Goal: Transaction & Acquisition: Purchase product/service

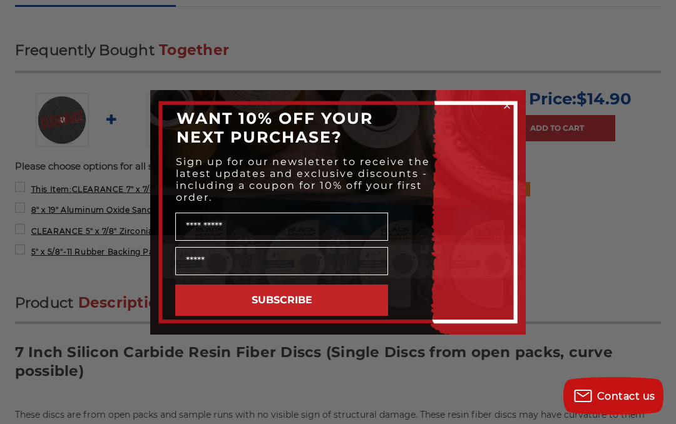
scroll to position [540, 0]
click at [627, 226] on div "Close dialog WANT 10% OFF YOUR NEXT PURCHASE? Sign up for our newsletter to rec…" at bounding box center [338, 212] width 676 height 424
click at [601, 46] on div "Close dialog WANT 10% OFF YOUR NEXT PURCHASE? Sign up for our newsletter to rec…" at bounding box center [338, 212] width 676 height 424
click at [512, 102] on circle "Close dialog" at bounding box center [507, 106] width 12 height 12
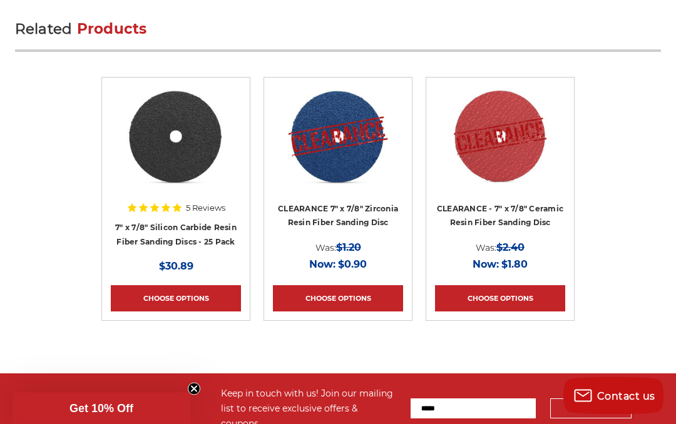
scroll to position [1329, 0]
click at [182, 136] on link "Quick view" at bounding box center [176, 136] width 86 height 25
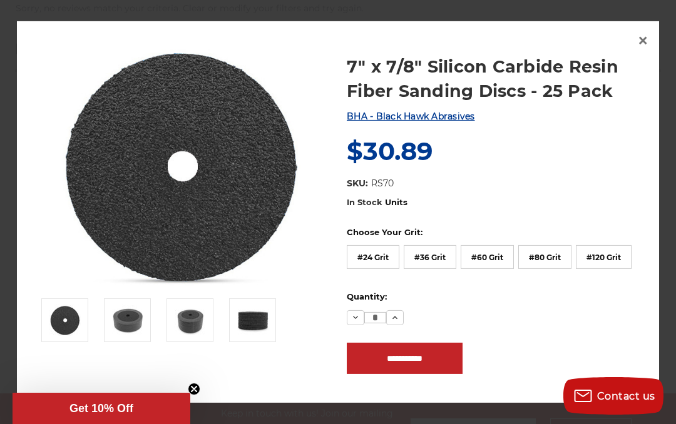
click at [641, 272] on section "In Stock Units Choose Your Grit: #24 Grit #36 Grit #60 Grit #80 Grit #120 Grit …" at bounding box center [493, 292] width 311 height 191
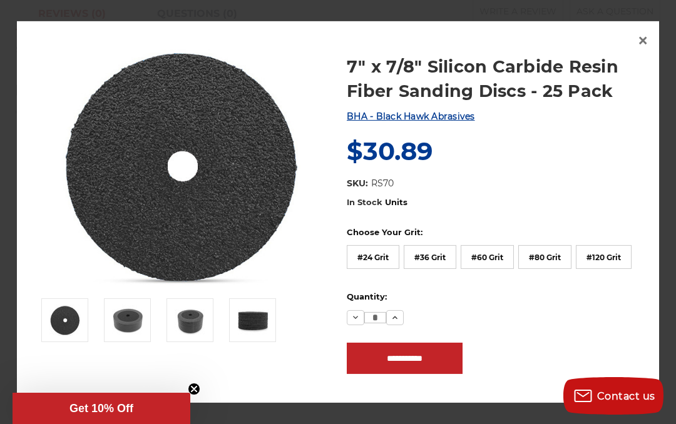
scroll to position [0, 0]
click at [617, 269] on label "#120 Grit" at bounding box center [604, 257] width 56 height 24
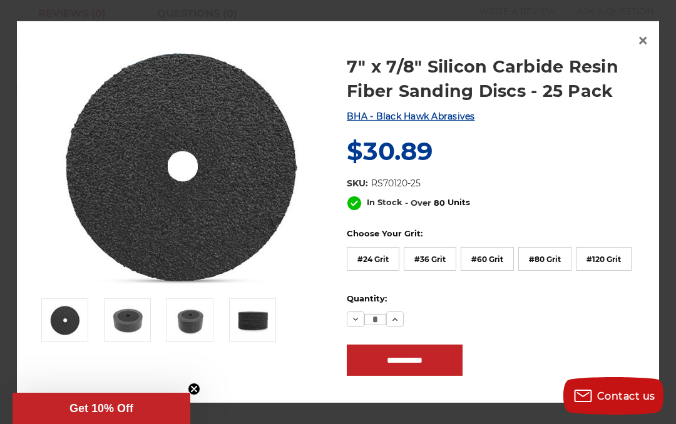
click at [602, 271] on label "#120 Grit" at bounding box center [604, 259] width 56 height 24
click at [544, 271] on label "#80 Grit" at bounding box center [544, 259] width 53 height 24
click at [605, 271] on label "#120 Grit" at bounding box center [604, 259] width 56 height 24
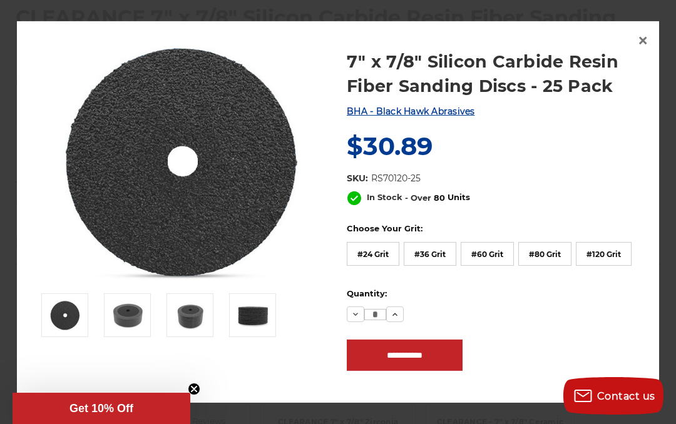
scroll to position [4, 0]
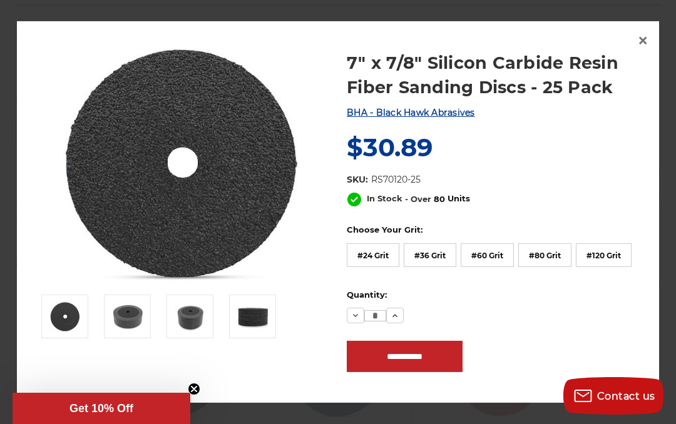
click at [492, 254] on label "#60 Grit" at bounding box center [487, 256] width 53 height 24
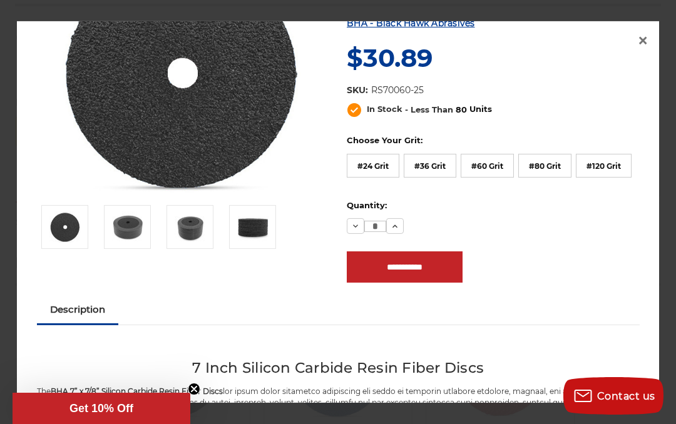
scroll to position [75, 0]
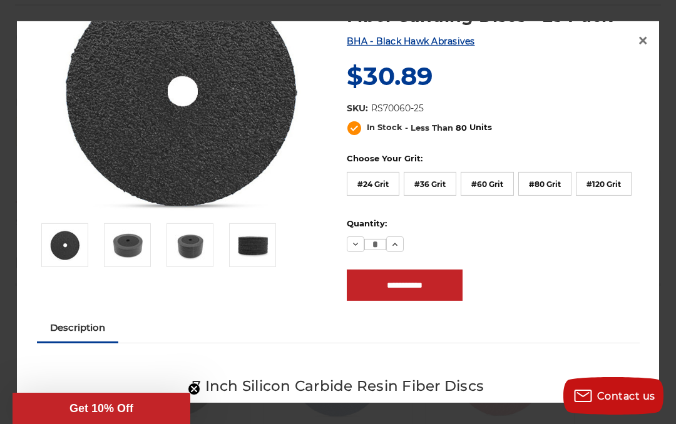
click at [134, 245] on img at bounding box center [127, 245] width 31 height 31
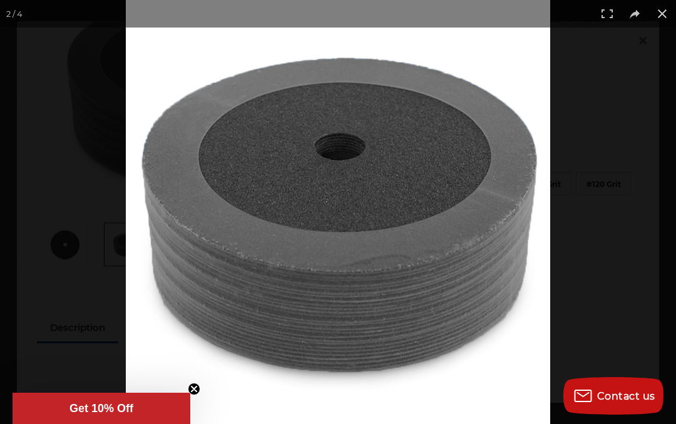
click at [496, 244] on div at bounding box center [464, 212] width 676 height 424
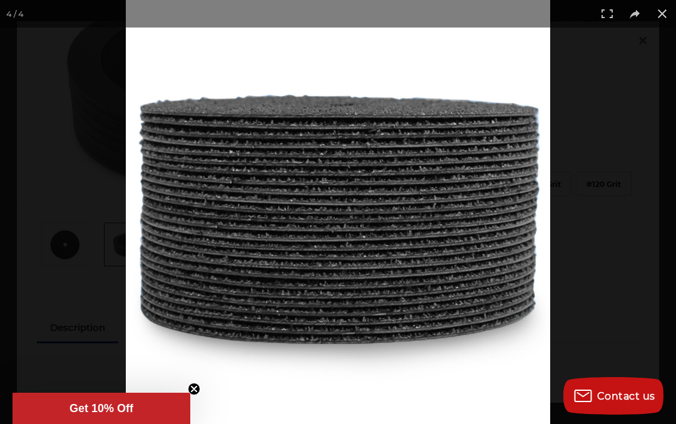
click at [470, 246] on img at bounding box center [338, 212] width 424 height 424
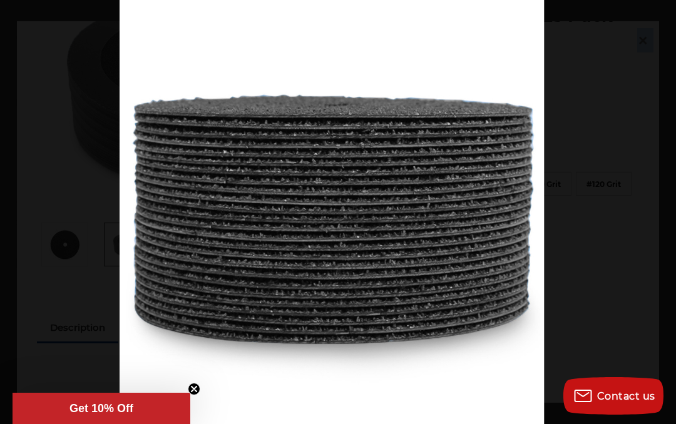
click at [459, 239] on img at bounding box center [332, 212] width 424 height 424
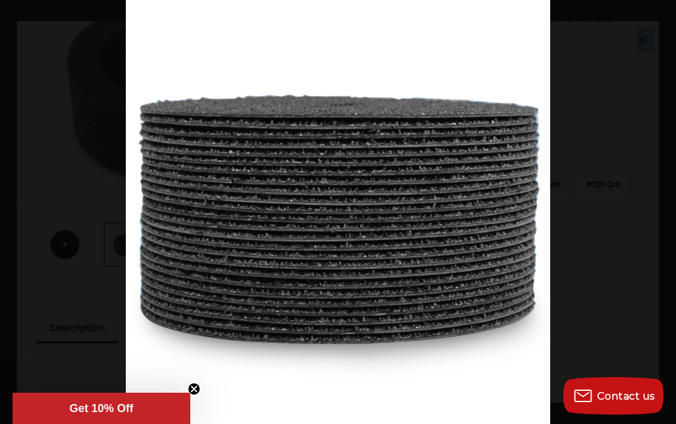
click at [458, 238] on img at bounding box center [338, 212] width 424 height 424
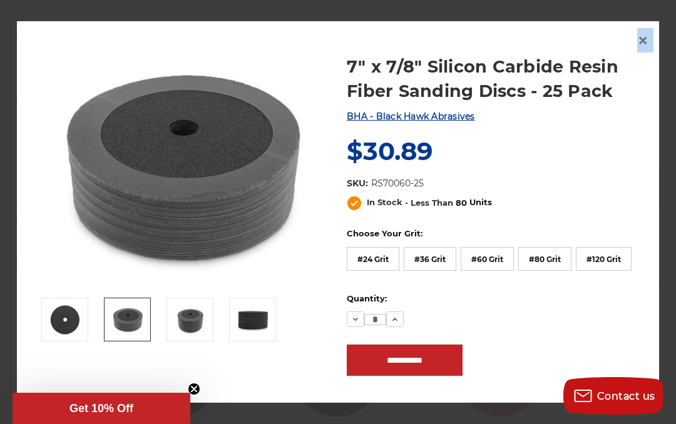
scroll to position [1320, 0]
